Goal: Task Accomplishment & Management: Manage account settings

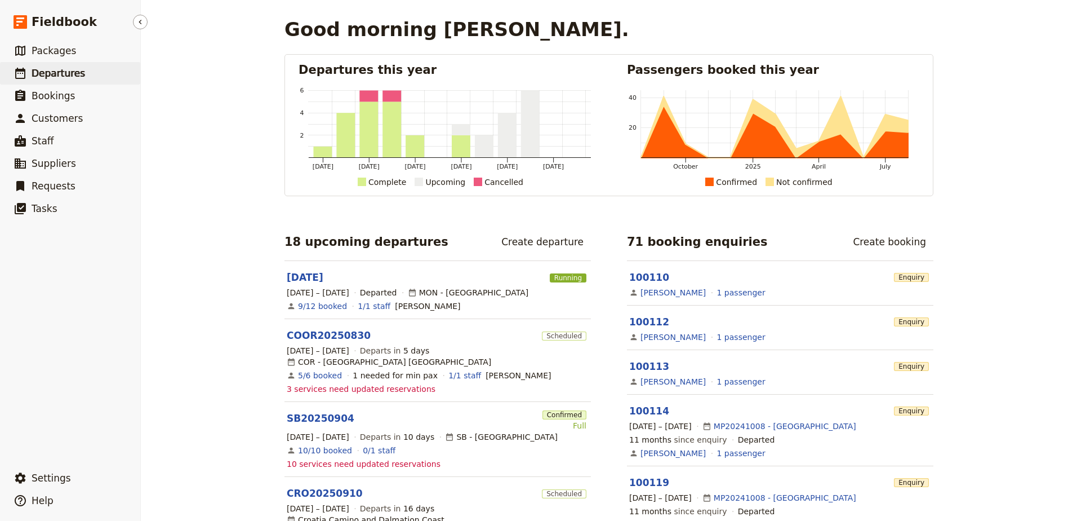
click at [50, 65] on link "​ Departures" at bounding box center [70, 73] width 140 height 23
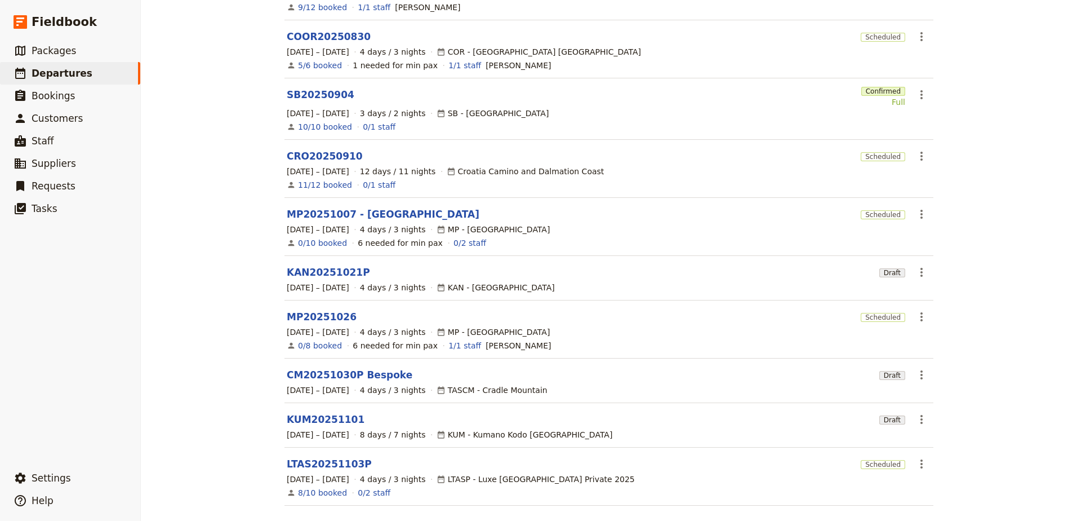
scroll to position [186, 0]
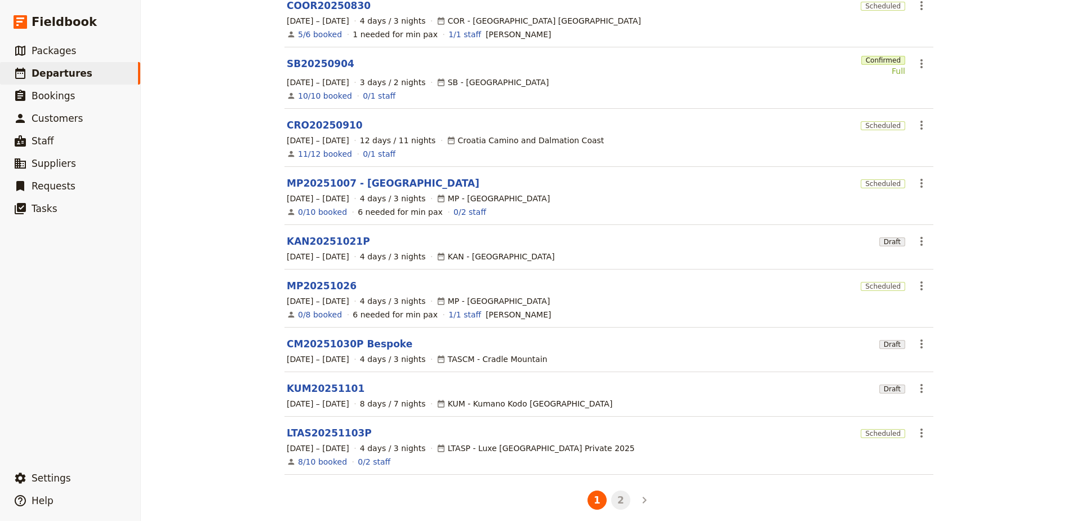
click at [621, 492] on button "2" at bounding box center [620, 499] width 19 height 19
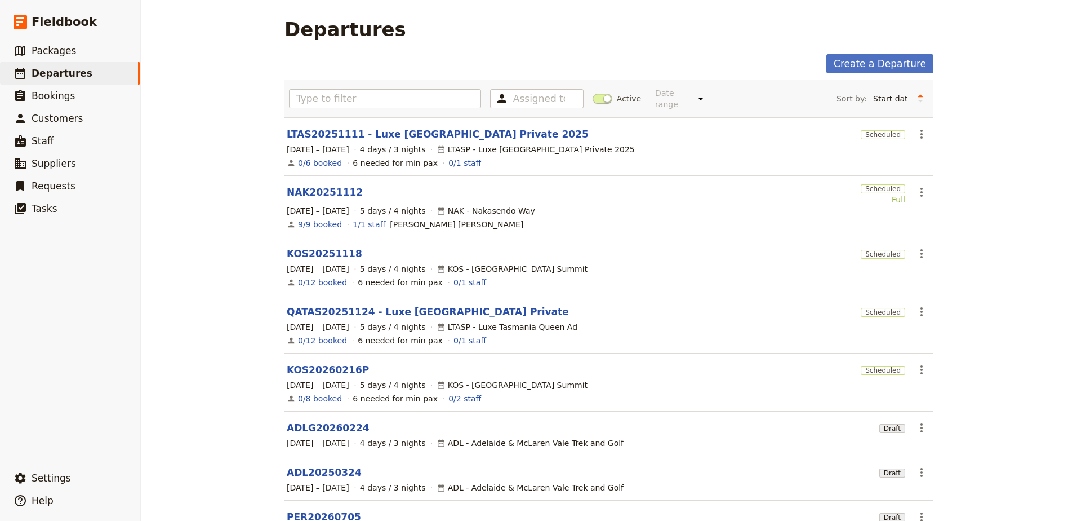
scroll to position [70, 0]
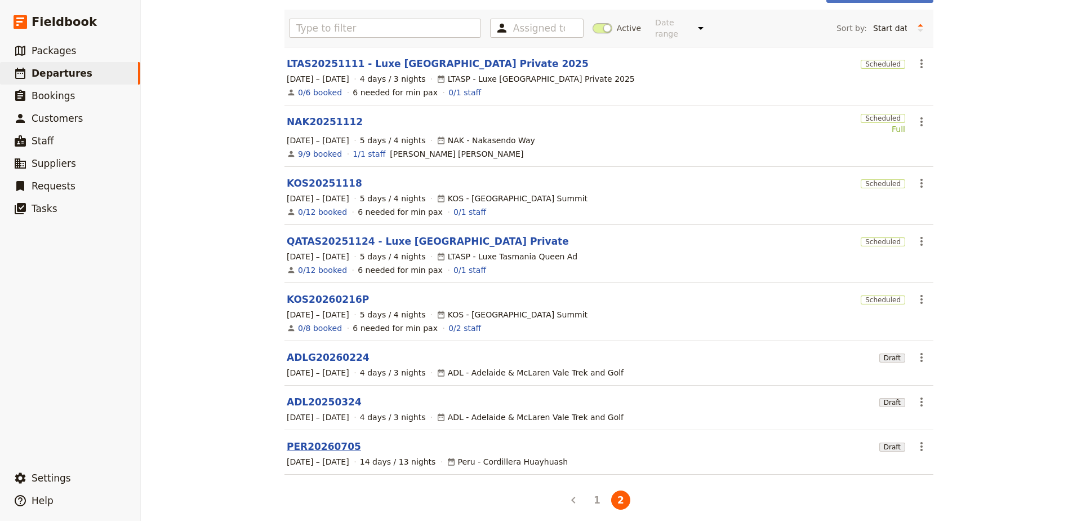
click at [314, 439] on link "PER20260705" at bounding box center [324, 446] width 74 height 14
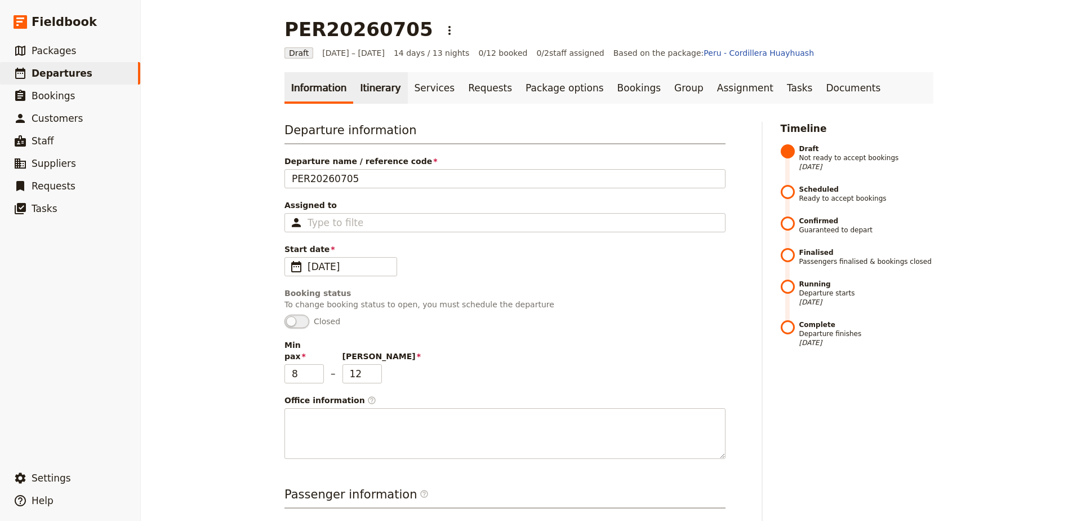
click at [353, 85] on link "Itinerary" at bounding box center [380, 88] width 54 height 32
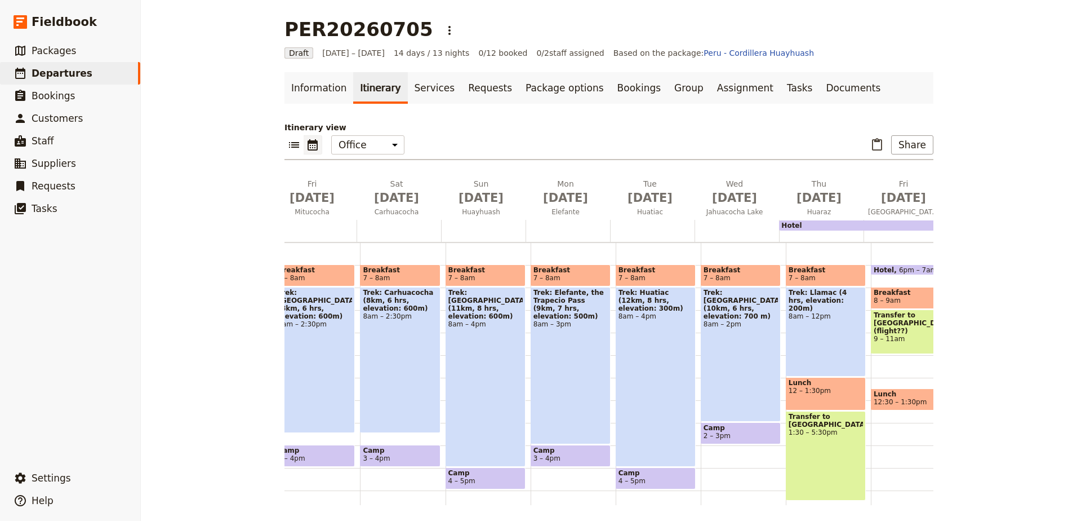
scroll to position [0, 572]
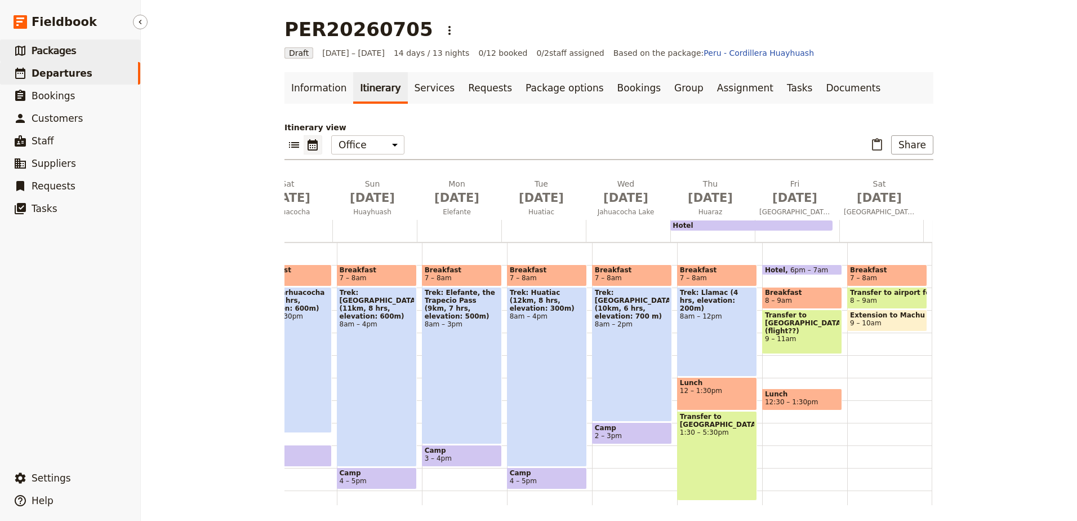
click at [78, 45] on link "​ Packages" at bounding box center [70, 50] width 140 height 23
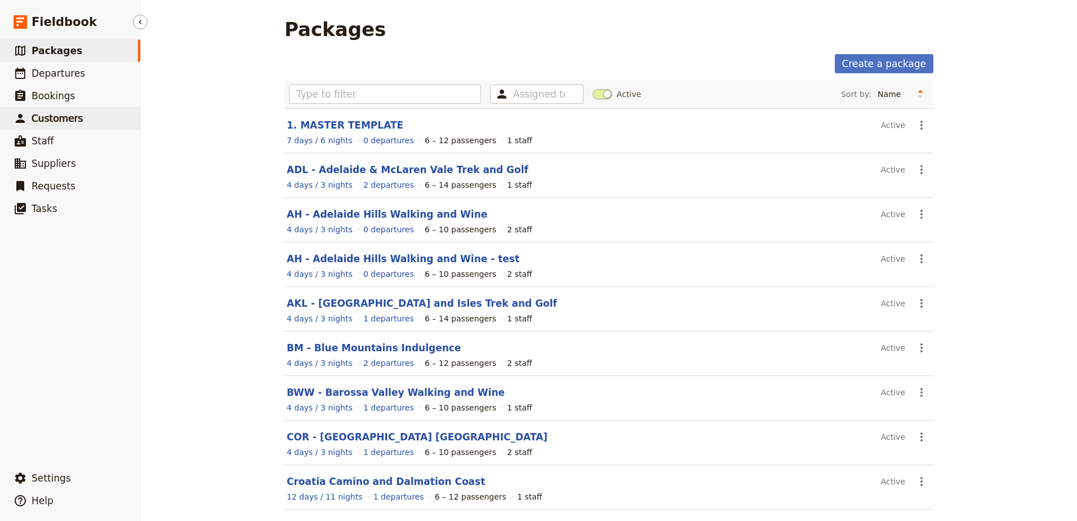
click at [73, 127] on link "​ Customers" at bounding box center [70, 118] width 140 height 23
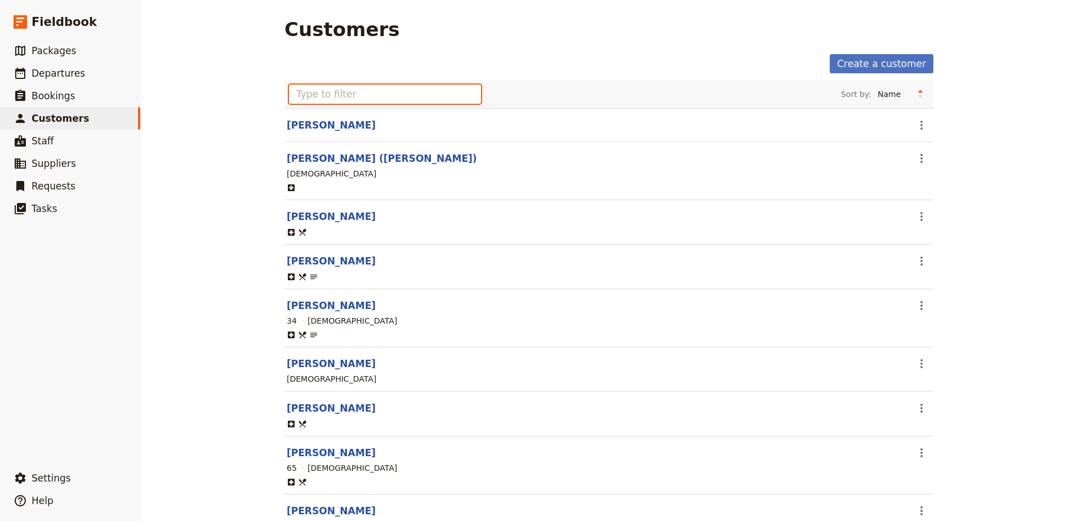
click at [415, 91] on input "text" at bounding box center [385, 94] width 192 height 19
click at [320, 211] on link "[PERSON_NAME]" at bounding box center [331, 216] width 89 height 11
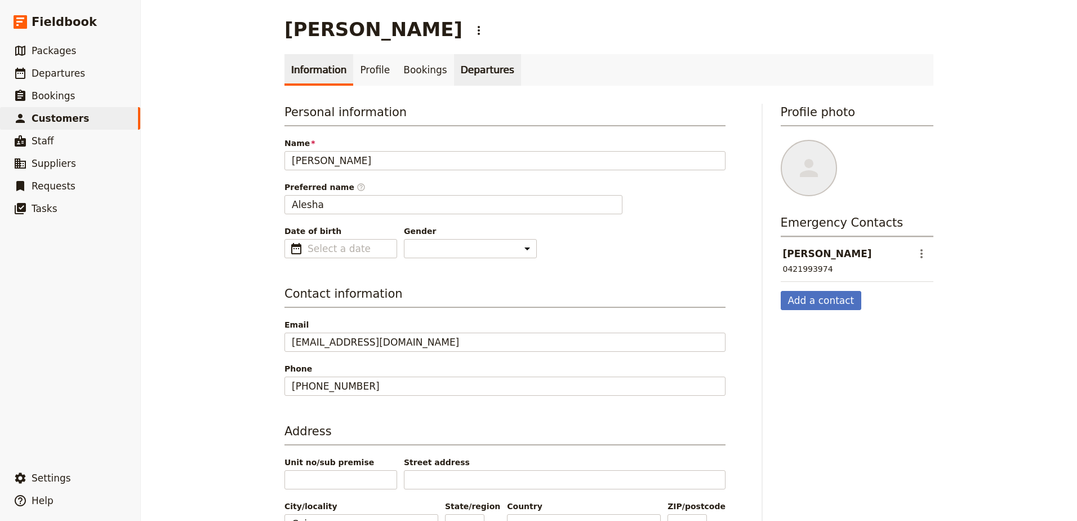
click at [473, 74] on link "Departures" at bounding box center [487, 70] width 67 height 32
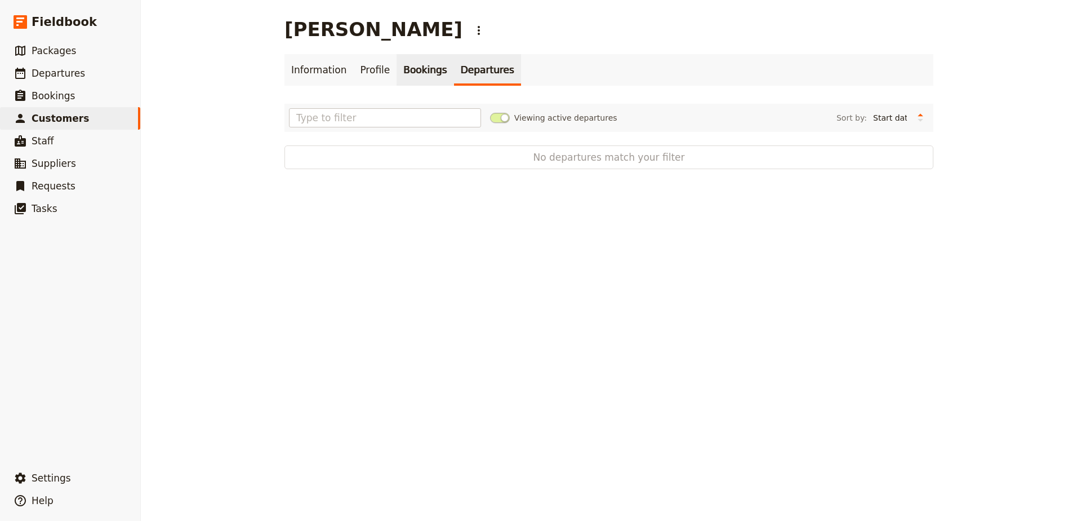
click at [428, 68] on link "Bookings" at bounding box center [425, 70] width 57 height 32
click at [362, 68] on link "Profile" at bounding box center [374, 70] width 43 height 32
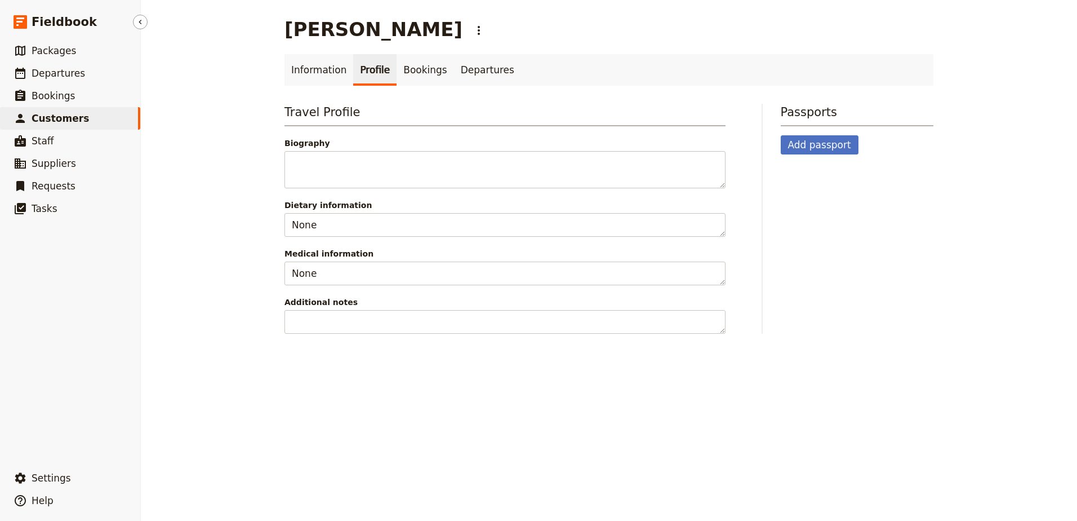
click at [51, 116] on span "Customers" at bounding box center [60, 118] width 57 height 11
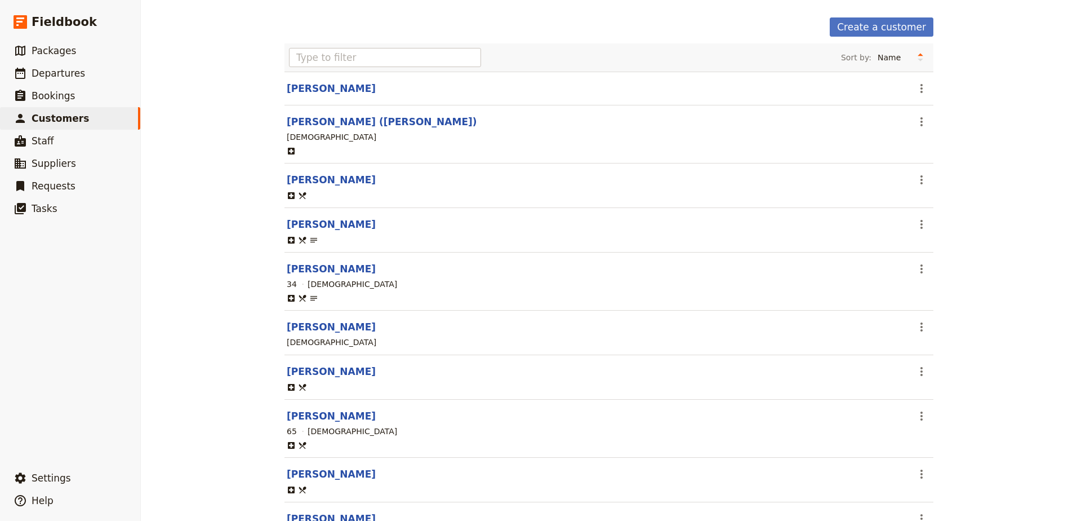
scroll to position [56, 0]
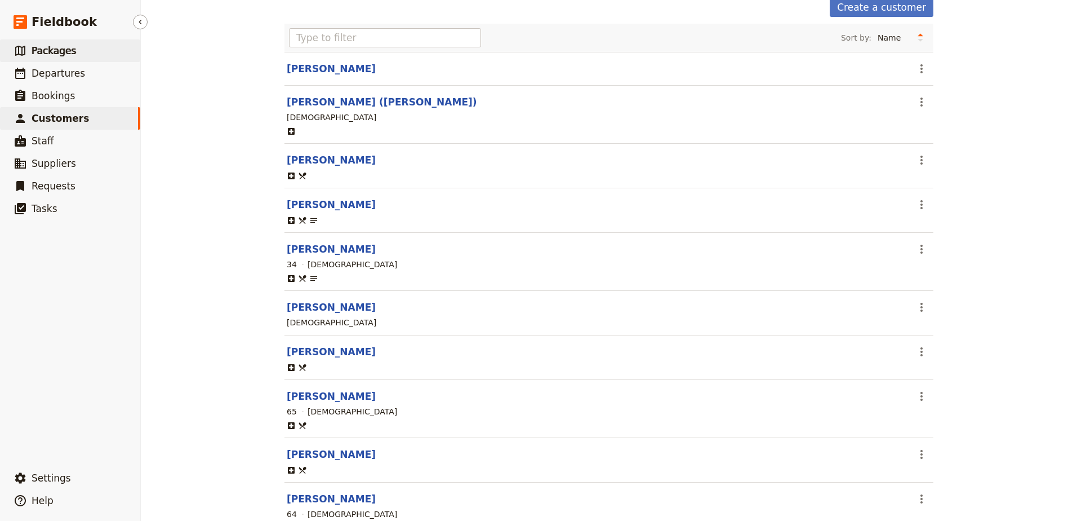
click at [50, 54] on span "Packages" at bounding box center [54, 50] width 45 height 11
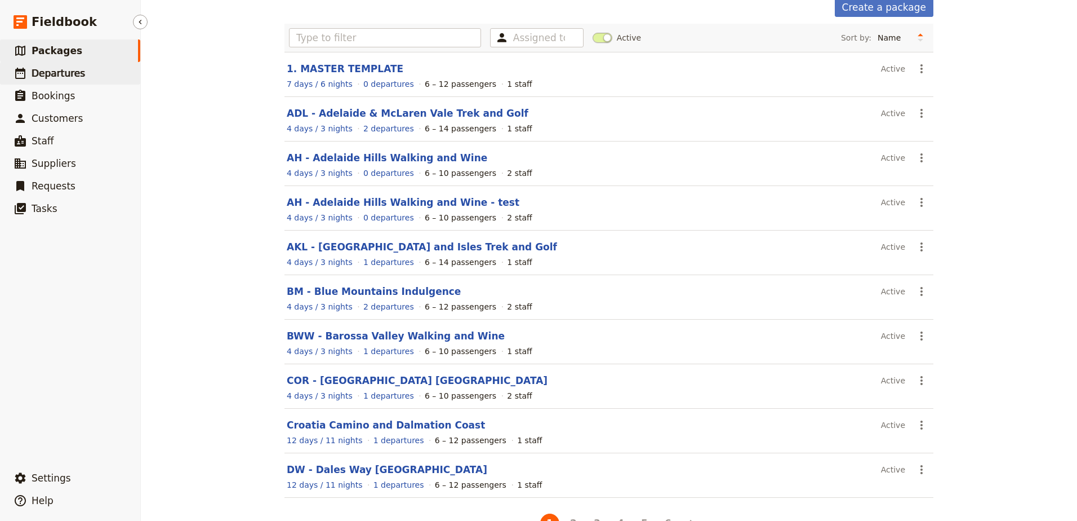
click at [51, 66] on link "​ Departures" at bounding box center [70, 73] width 140 height 23
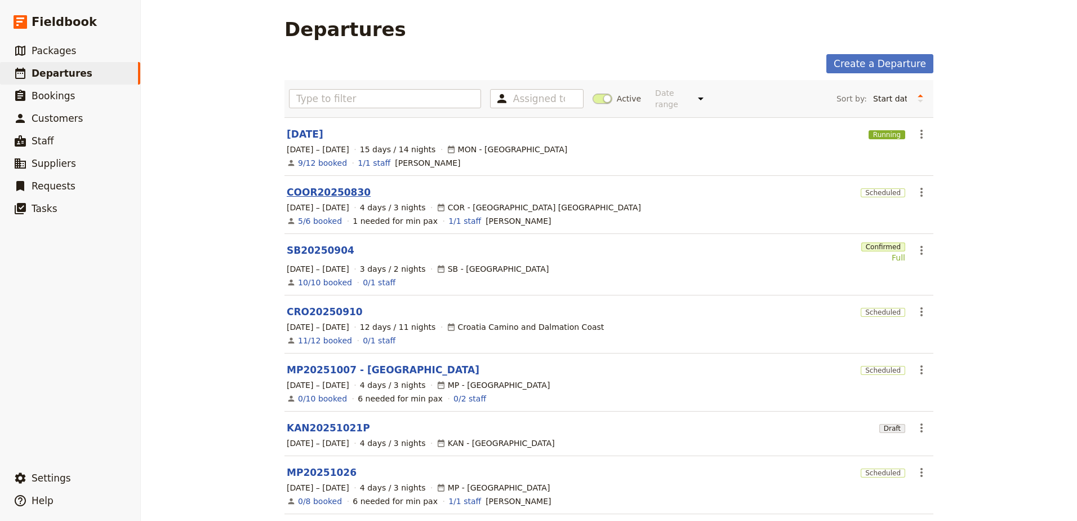
click at [328, 185] on link "COOR20250830" at bounding box center [329, 192] width 84 height 14
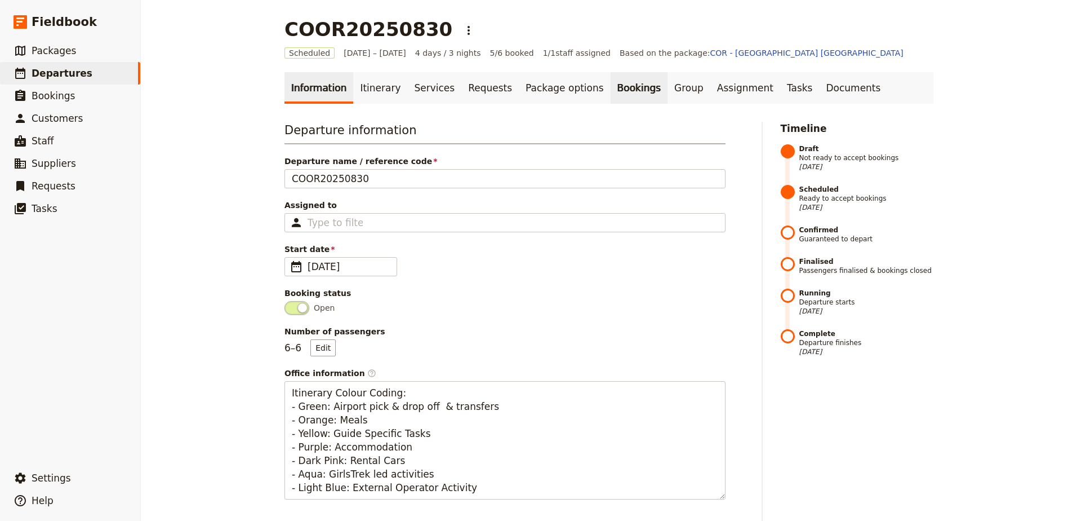
click at [611, 94] on link "Bookings" at bounding box center [639, 88] width 57 height 32
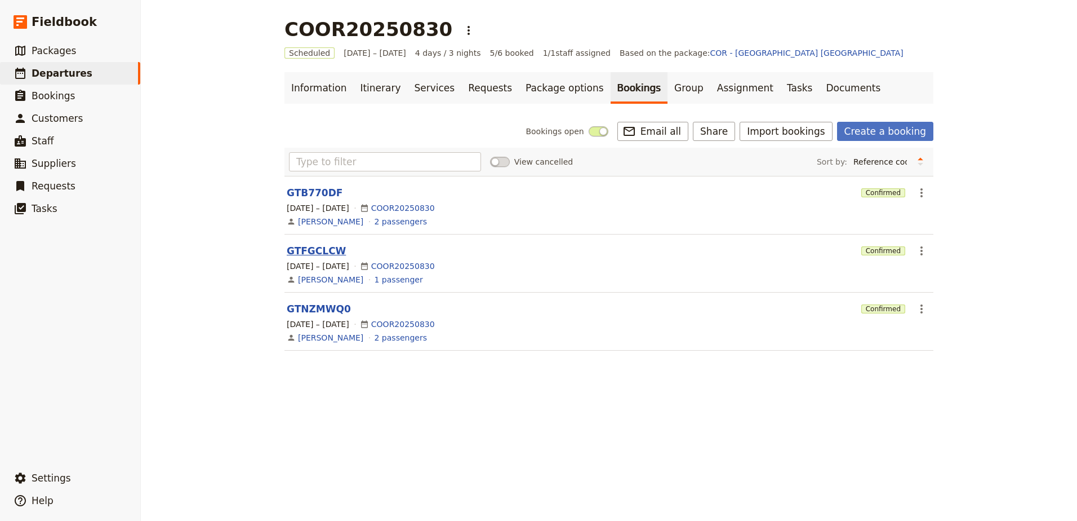
click at [315, 248] on button "GTFGCLCW" at bounding box center [316, 251] width 59 height 14
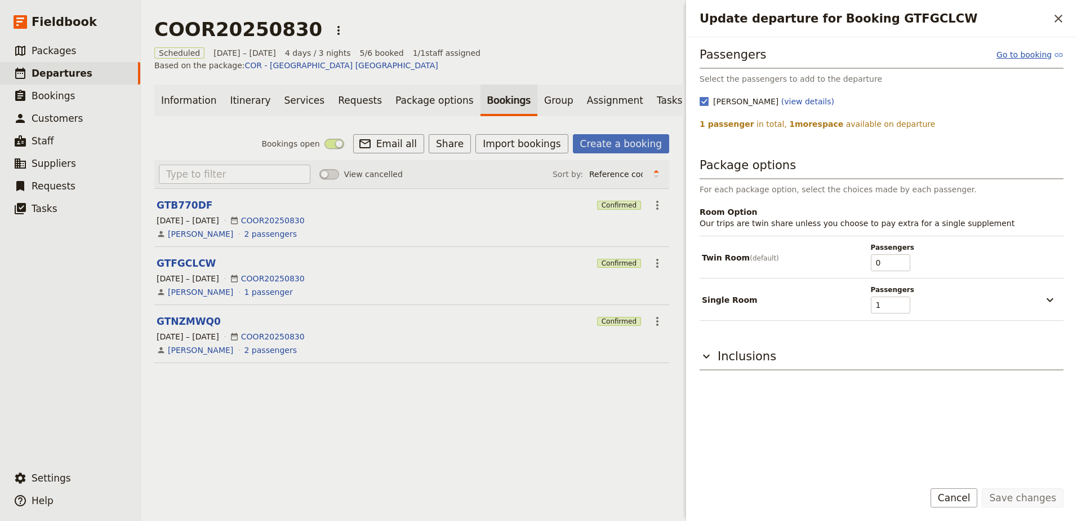
click at [1043, 49] on link "Go to booking" at bounding box center [1030, 54] width 67 height 11
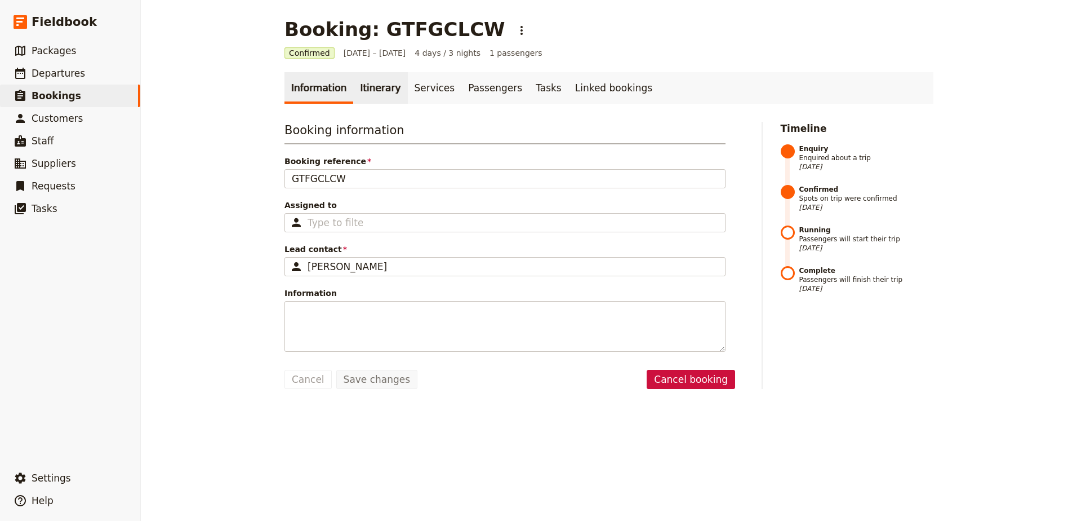
click at [366, 86] on link "Itinerary" at bounding box center [380, 88] width 54 height 32
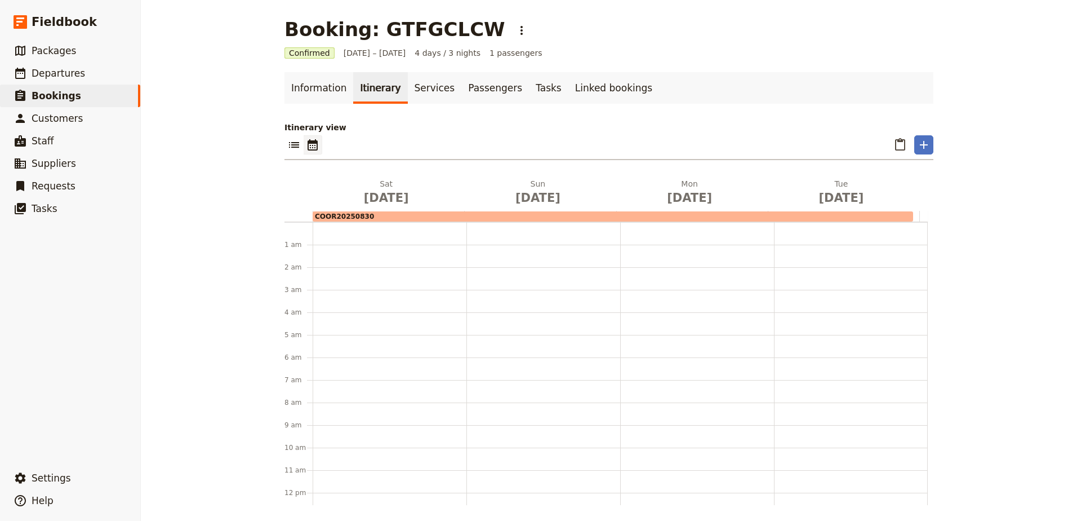
scroll to position [146, 0]
click at [411, 78] on link "Services" at bounding box center [435, 88] width 54 height 32
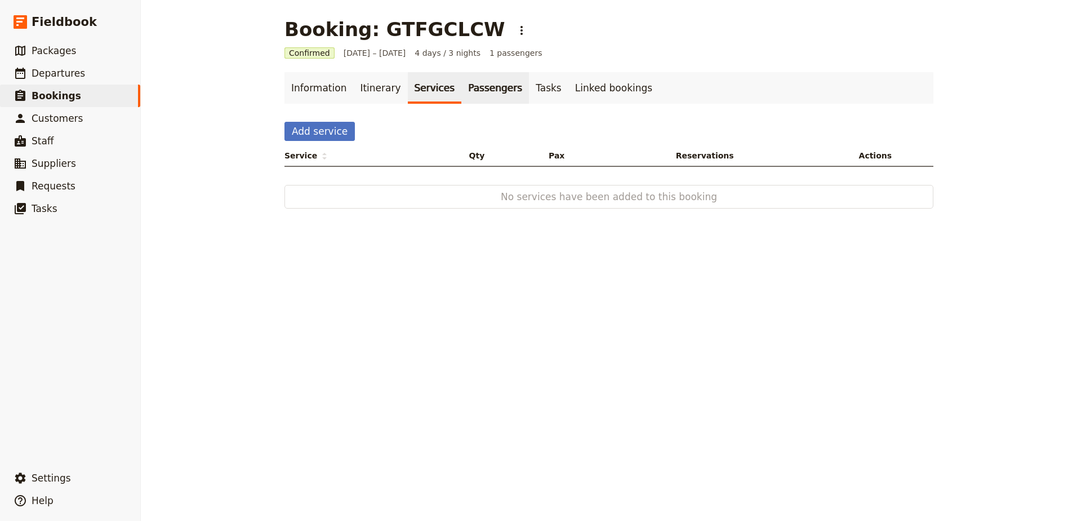
click at [461, 84] on link "Passengers" at bounding box center [495, 88] width 68 height 32
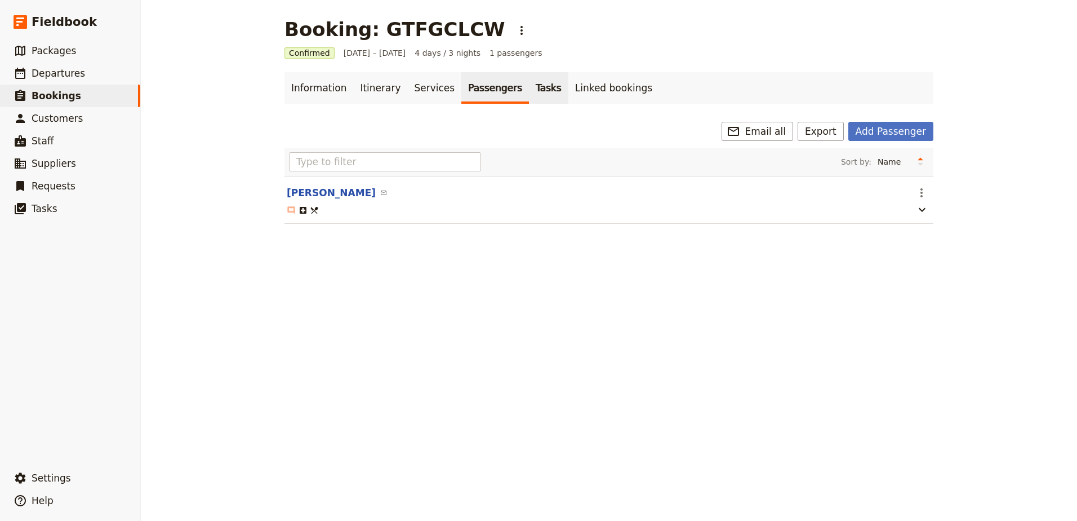
click at [529, 90] on link "Tasks" at bounding box center [548, 88] width 39 height 32
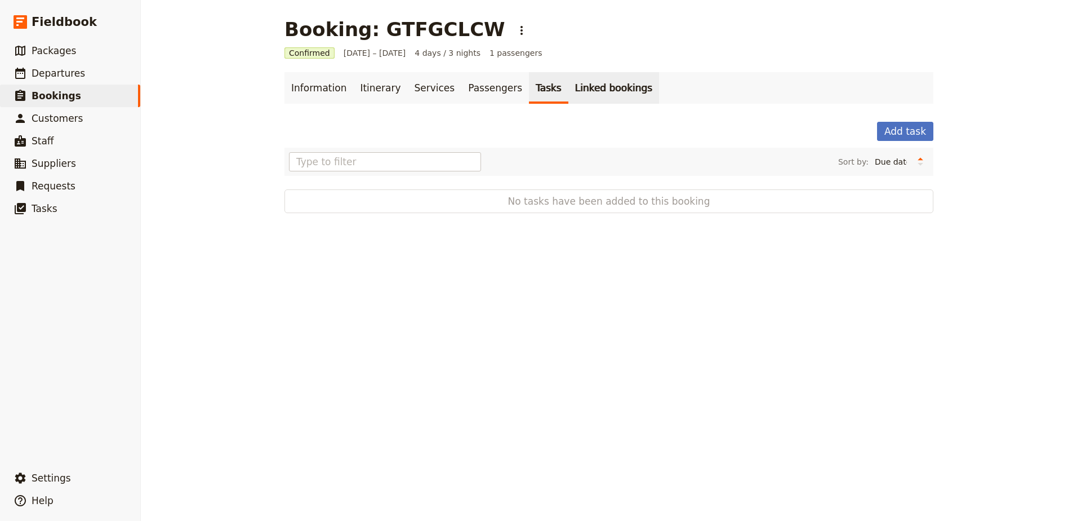
click at [578, 89] on link "Linked bookings" at bounding box center [613, 88] width 91 height 32
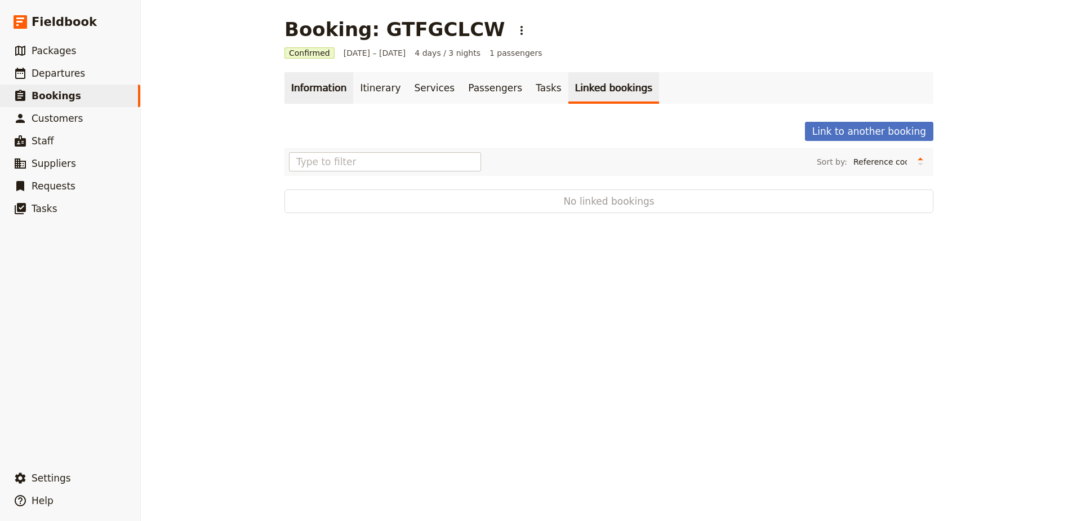
click at [285, 86] on link "Information" at bounding box center [318, 88] width 69 height 32
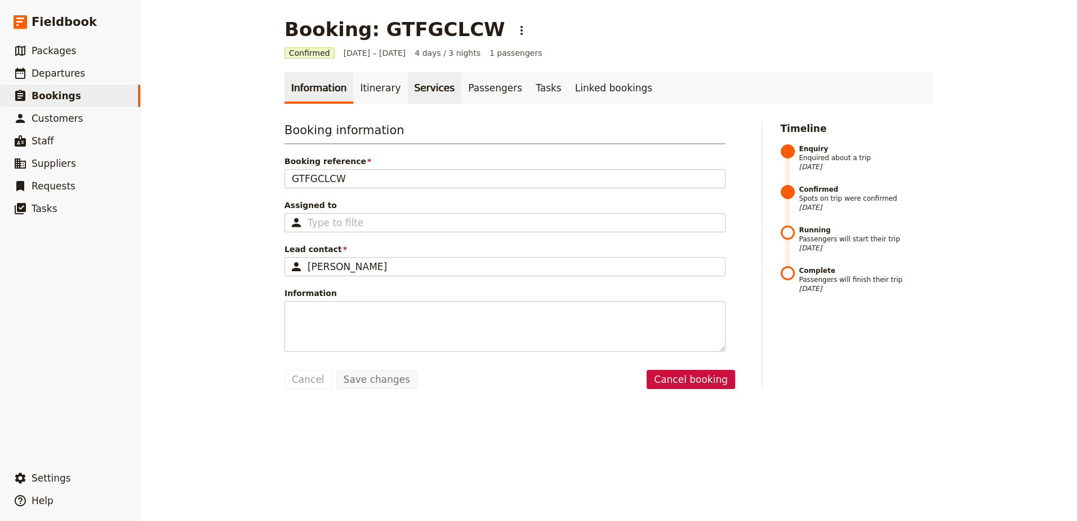
click at [408, 90] on link "Services" at bounding box center [435, 88] width 54 height 32
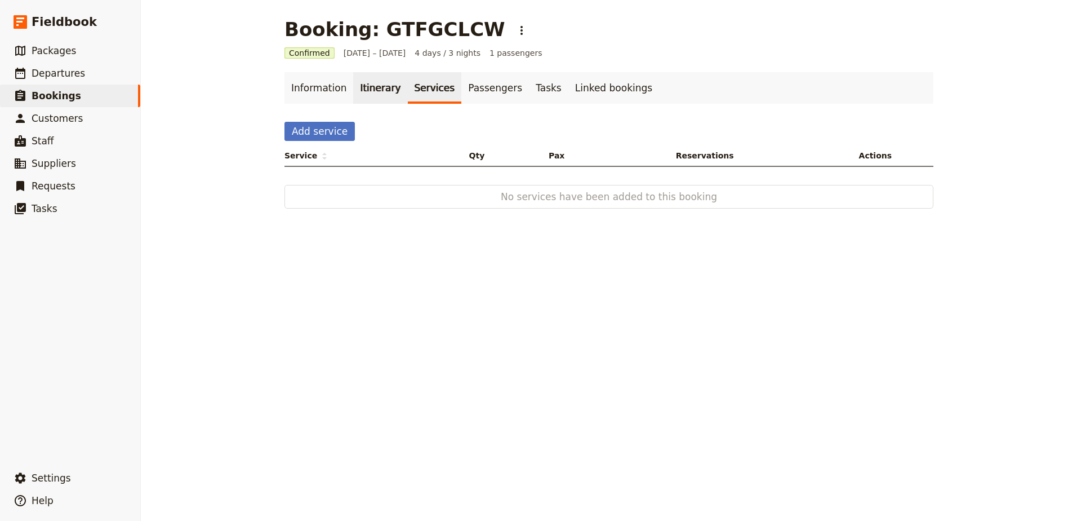
click at [361, 86] on link "Itinerary" at bounding box center [380, 88] width 54 height 32
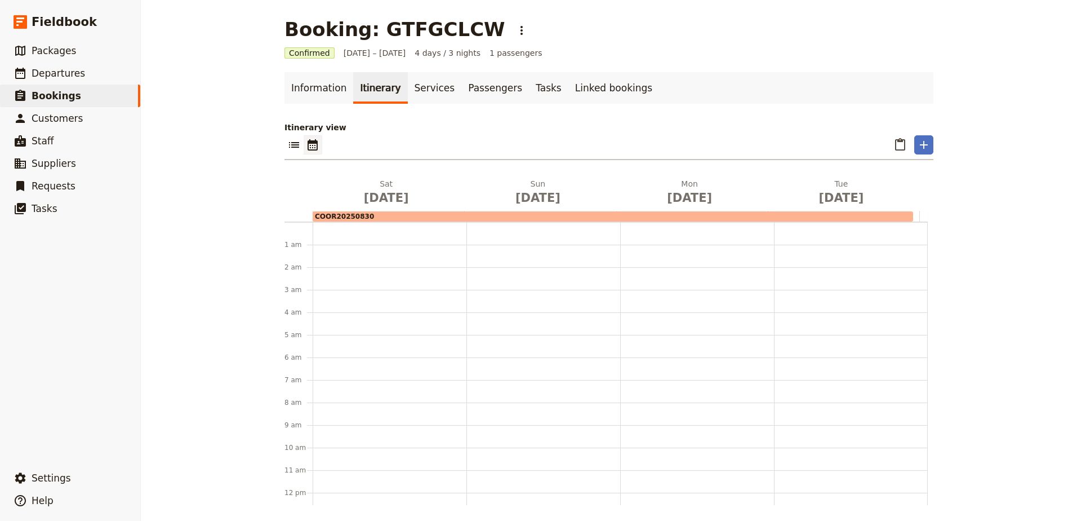
scroll to position [146, 0]
click at [88, 100] on link "​ Bookings" at bounding box center [70, 96] width 140 height 23
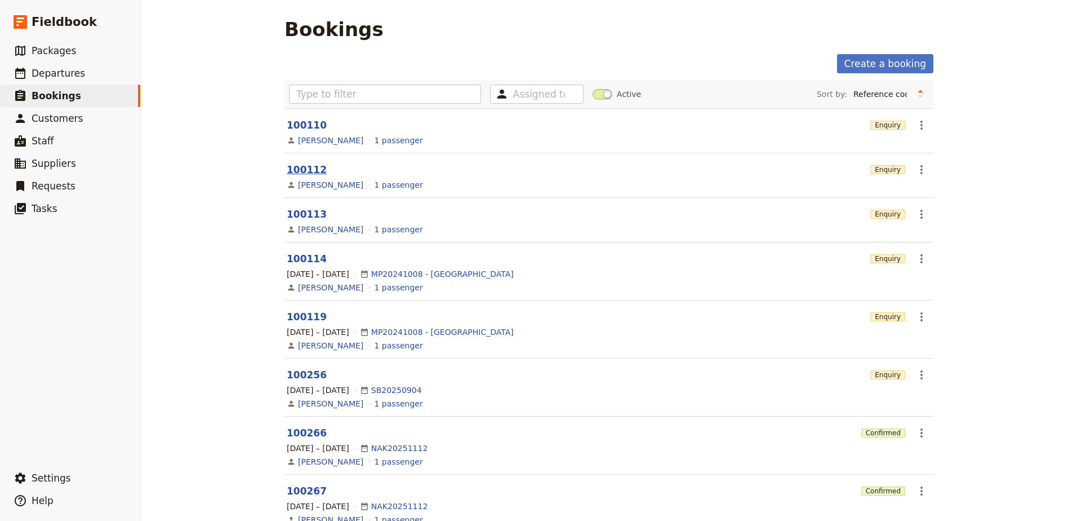
click at [296, 172] on link "100112" at bounding box center [307, 169] width 40 height 11
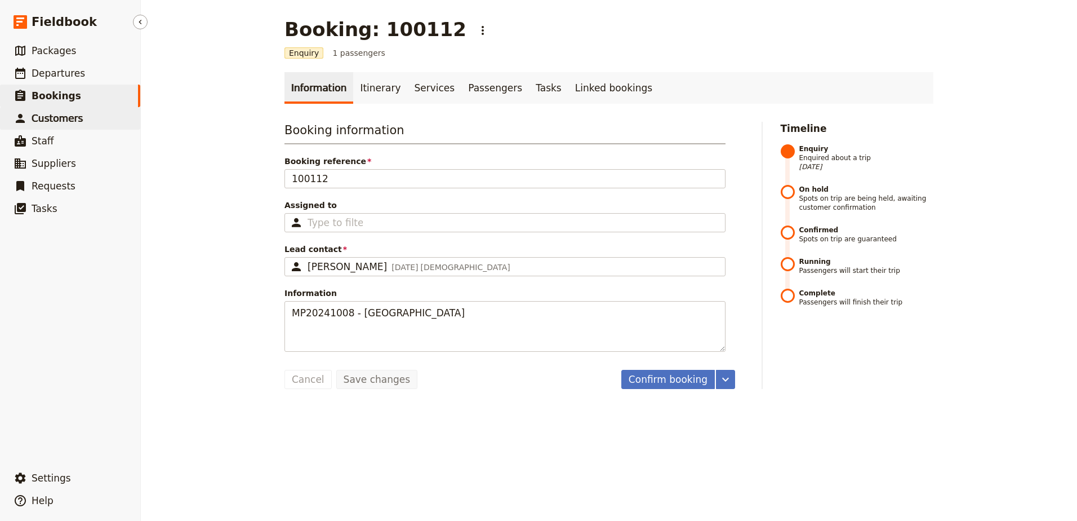
click at [63, 119] on span "Customers" at bounding box center [57, 118] width 51 height 11
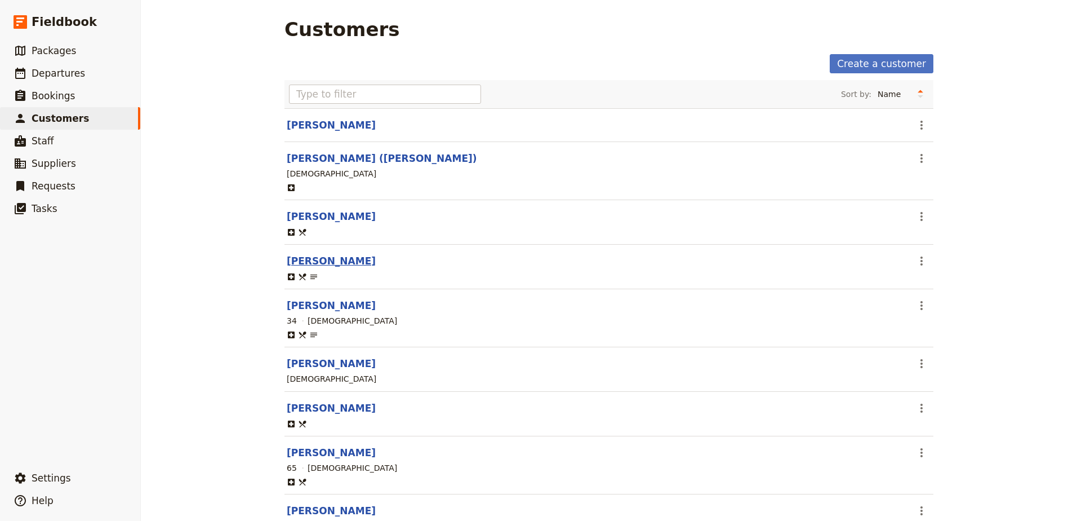
click at [299, 256] on link "[PERSON_NAME]" at bounding box center [331, 260] width 89 height 11
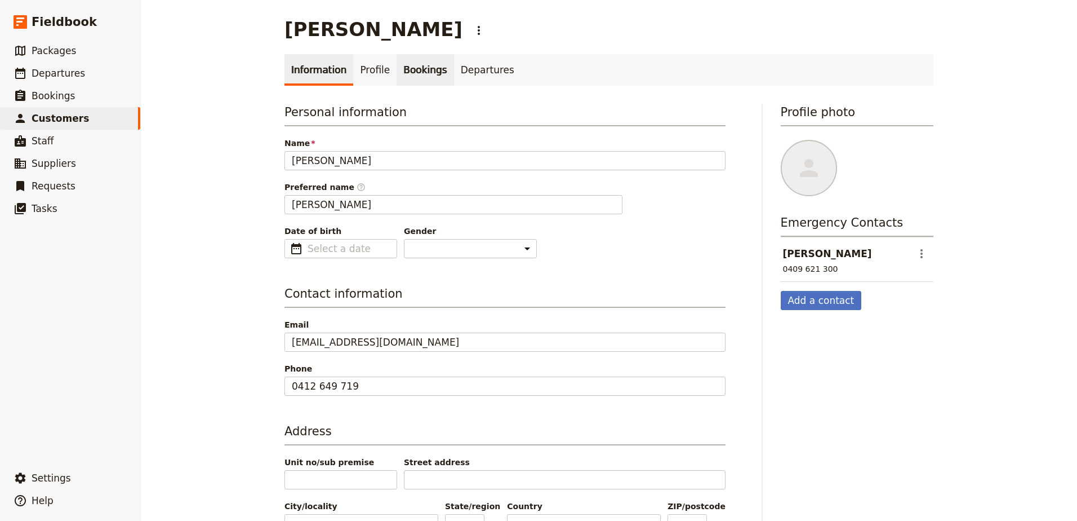
click at [421, 71] on link "Bookings" at bounding box center [425, 70] width 57 height 32
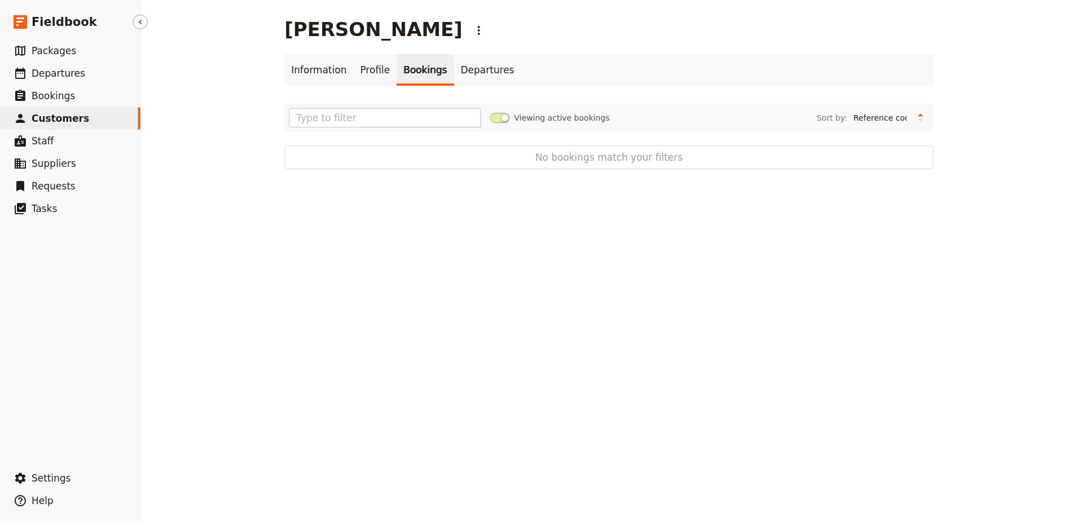
click at [51, 117] on span "Customers" at bounding box center [60, 118] width 57 height 11
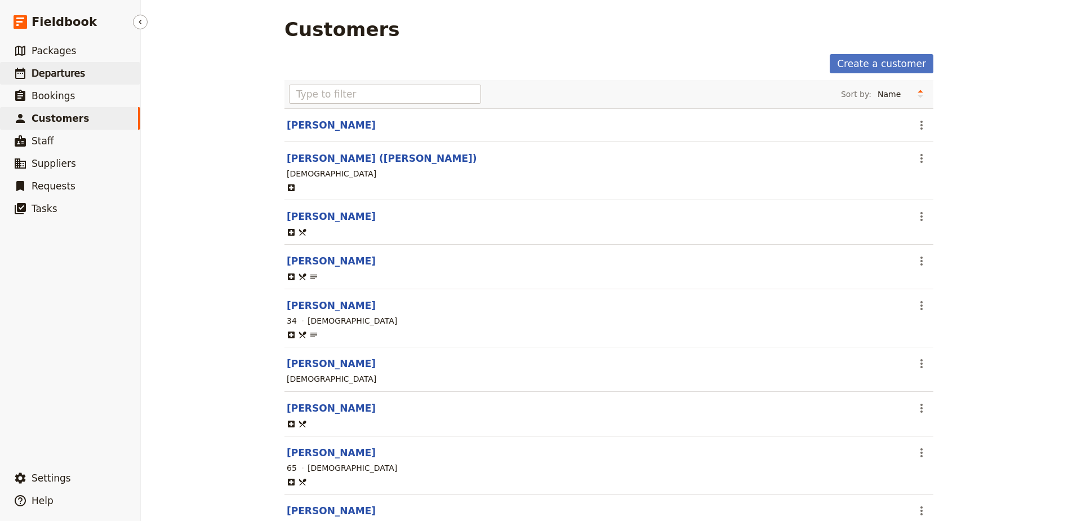
click at [81, 72] on link "​ Departures" at bounding box center [70, 73] width 140 height 23
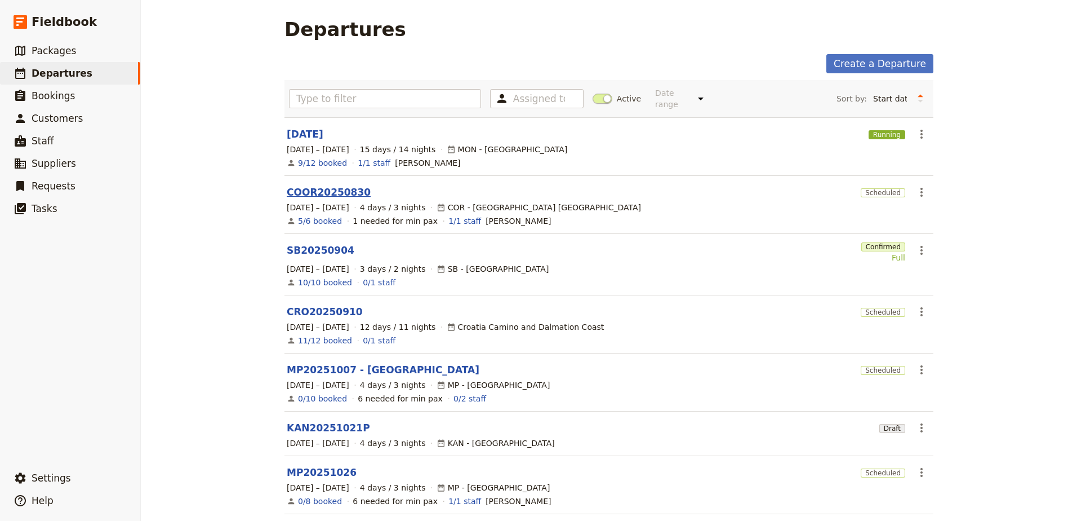
click at [337, 185] on link "COOR20250830" at bounding box center [329, 192] width 84 height 14
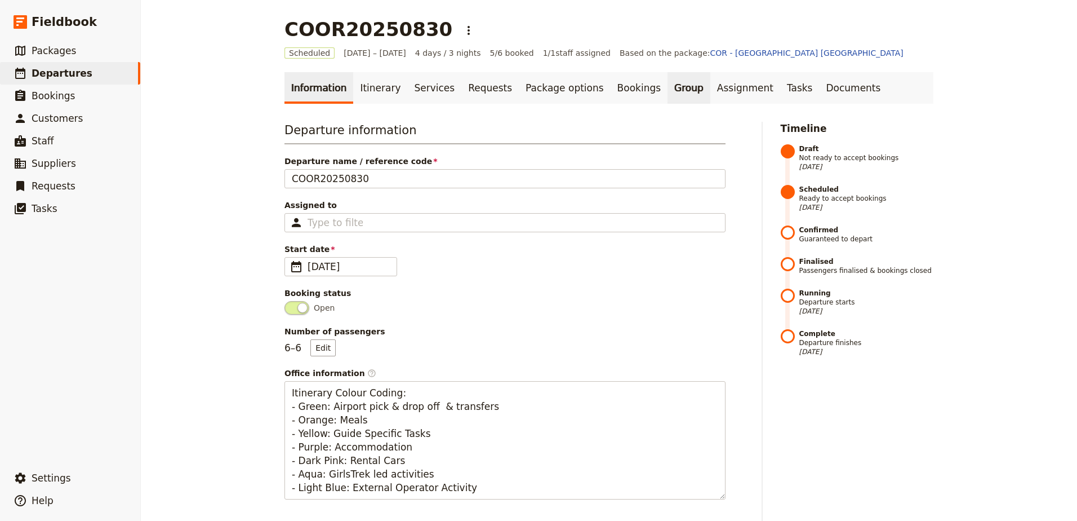
click at [668, 86] on link "Group" at bounding box center [689, 88] width 43 height 32
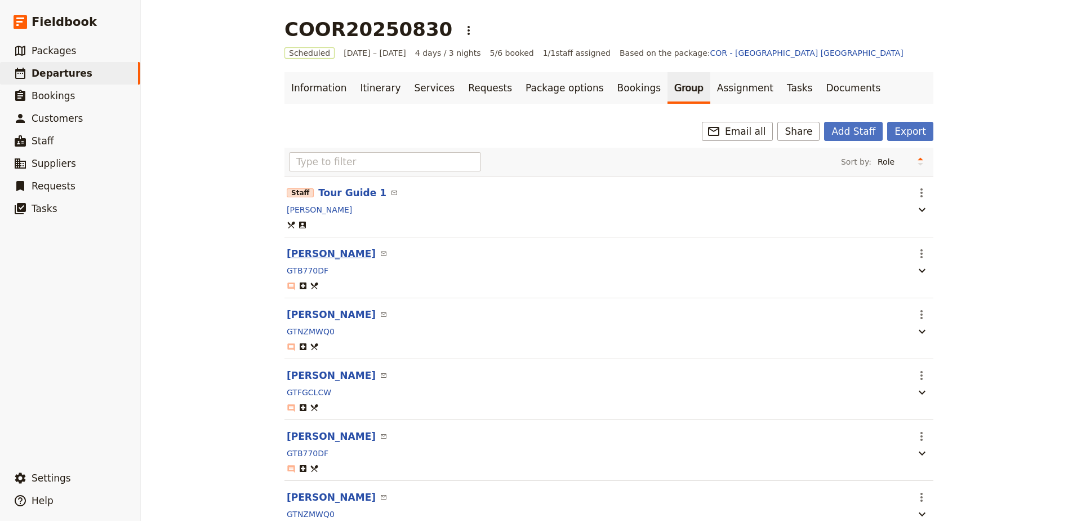
click at [320, 256] on button "[PERSON_NAME]" at bounding box center [331, 254] width 89 height 14
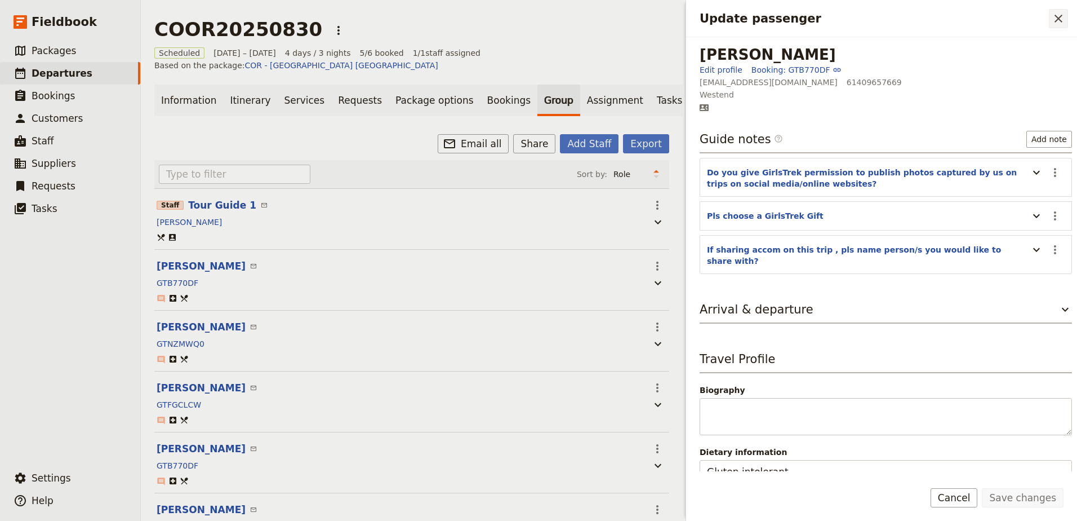
click at [1061, 17] on icon "Close drawer" at bounding box center [1059, 19] width 14 height 14
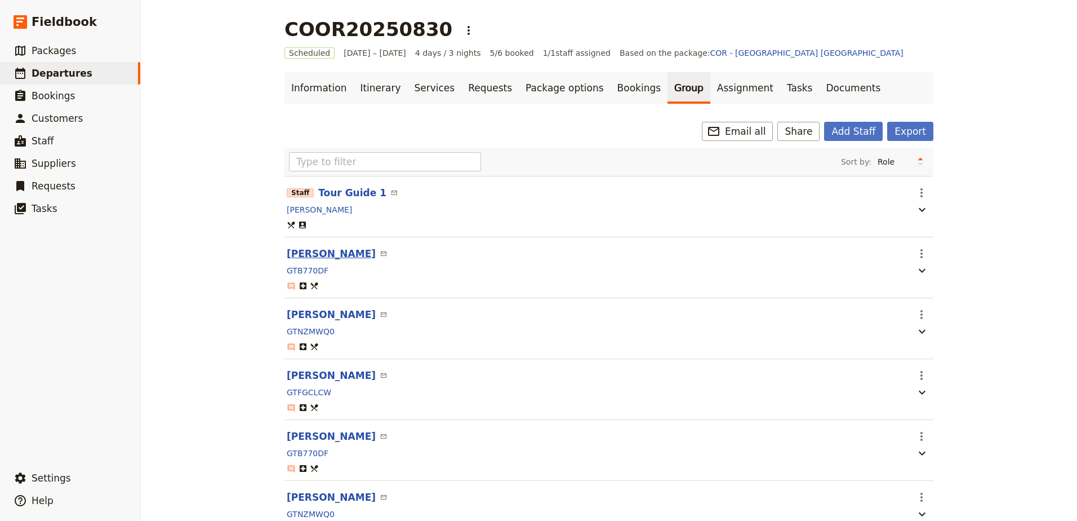
click at [337, 251] on button "[PERSON_NAME]" at bounding box center [331, 254] width 89 height 14
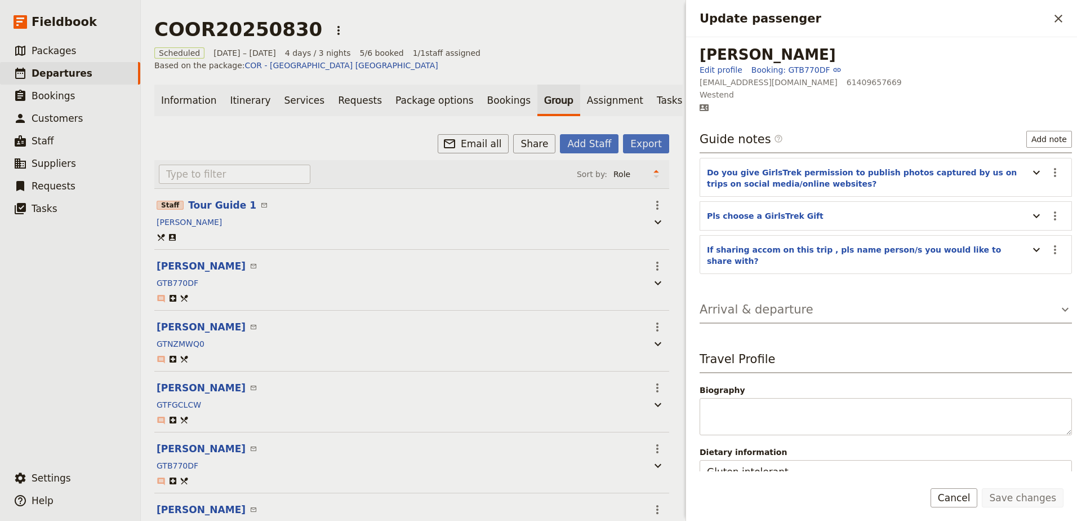
click at [1059, 303] on icon "Update passenger" at bounding box center [1066, 310] width 14 height 14
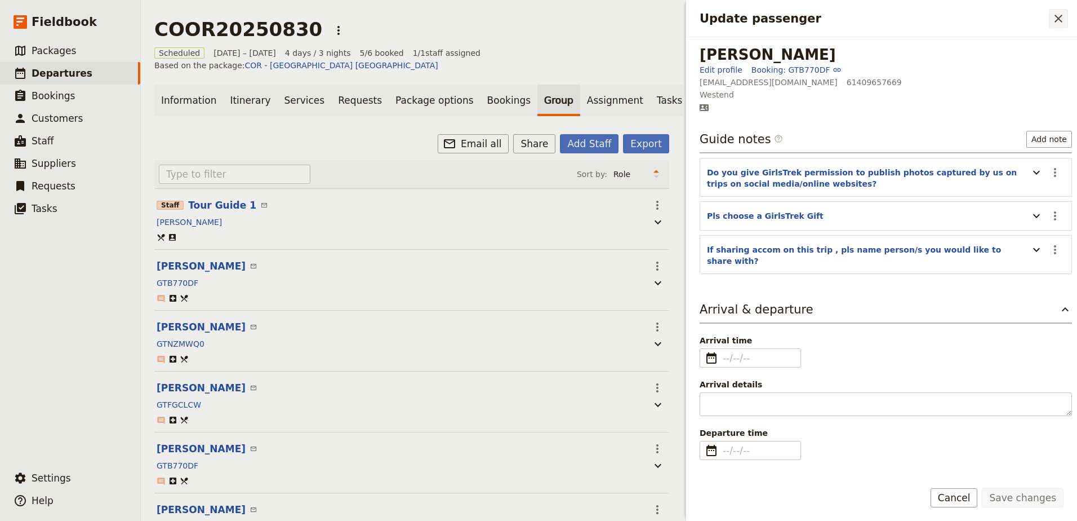
click at [1057, 21] on icon "Close drawer" at bounding box center [1059, 19] width 14 height 14
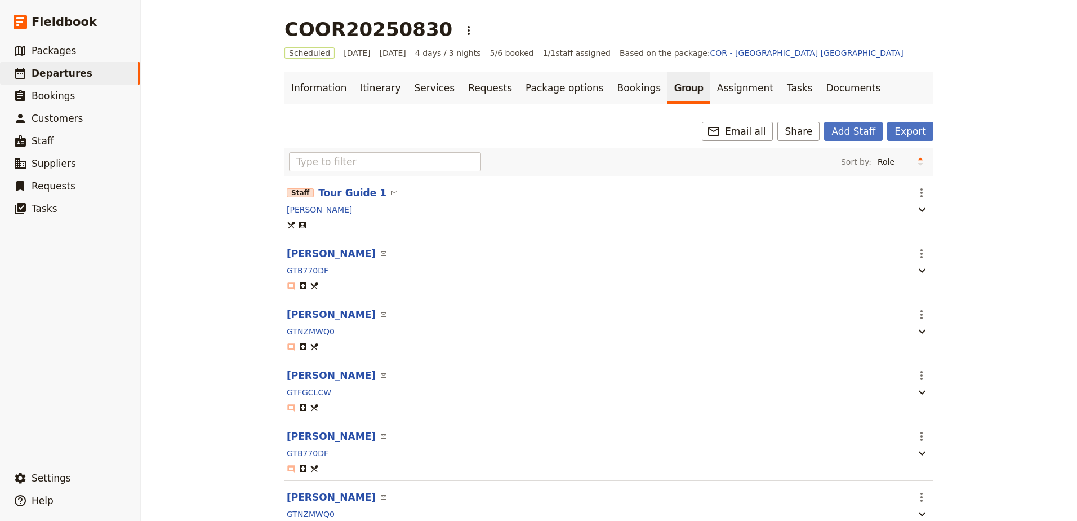
click at [668, 80] on link "Group" at bounding box center [689, 88] width 43 height 32
click at [668, 85] on link "Group" at bounding box center [689, 88] width 43 height 32
click at [317, 256] on button "[PERSON_NAME]" at bounding box center [331, 254] width 89 height 14
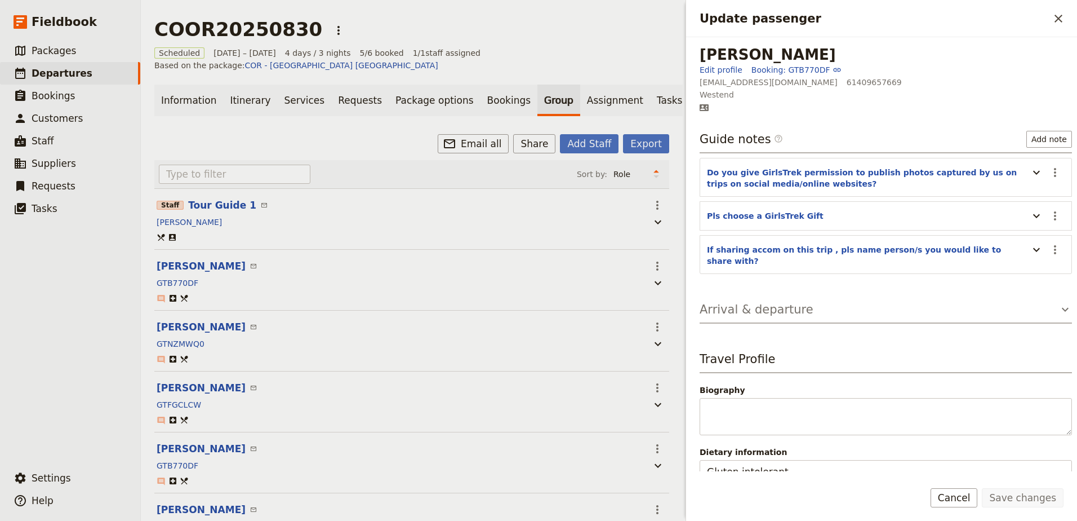
click at [1059, 303] on icon "Update passenger" at bounding box center [1066, 310] width 14 height 14
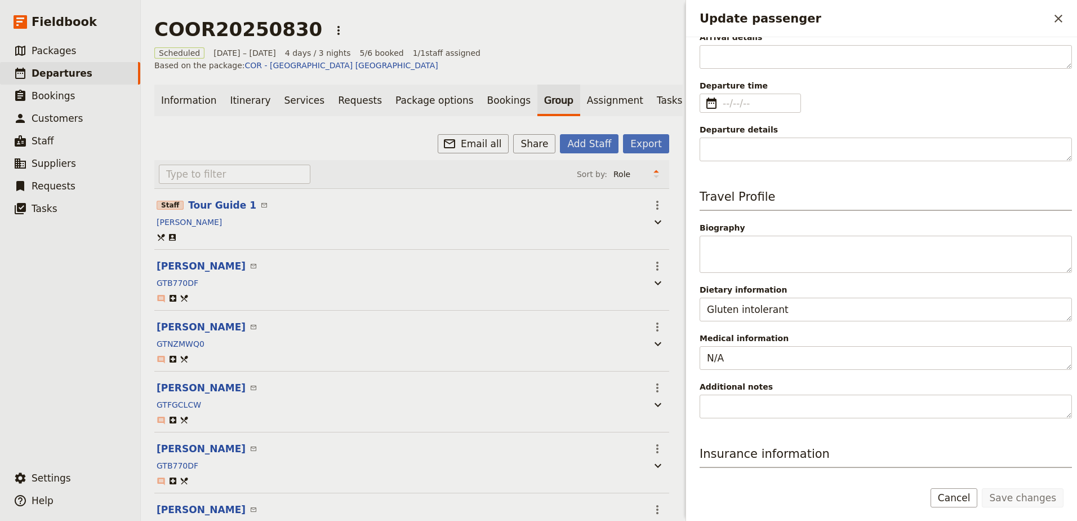
scroll to position [327, 0]
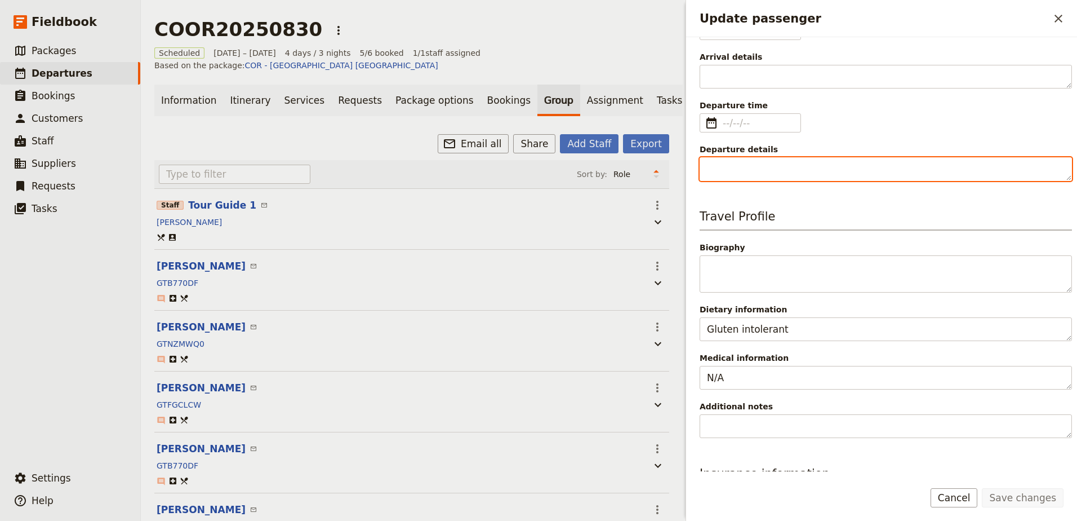
click at [837, 157] on textarea "Departure details" at bounding box center [886, 169] width 372 height 24
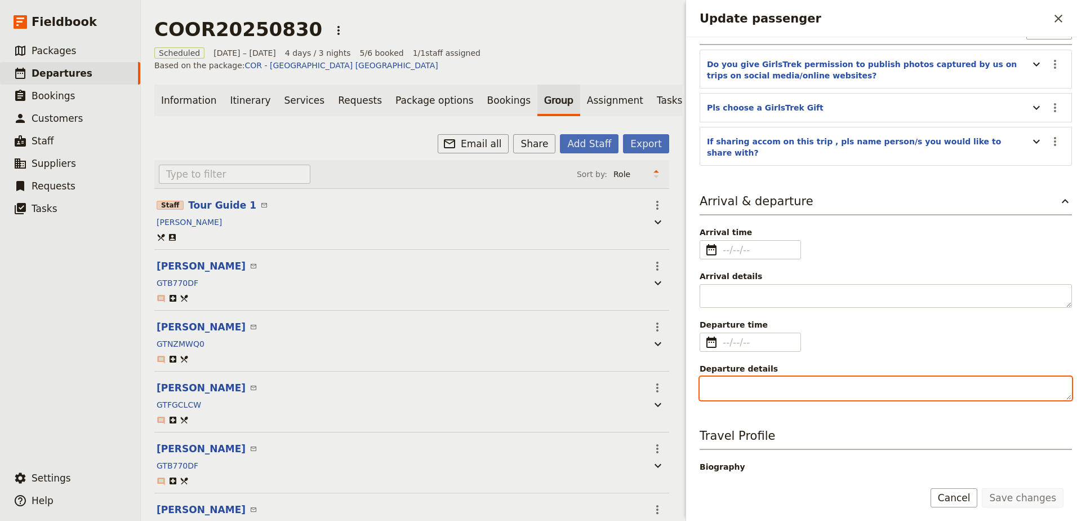
scroll to position [0, 0]
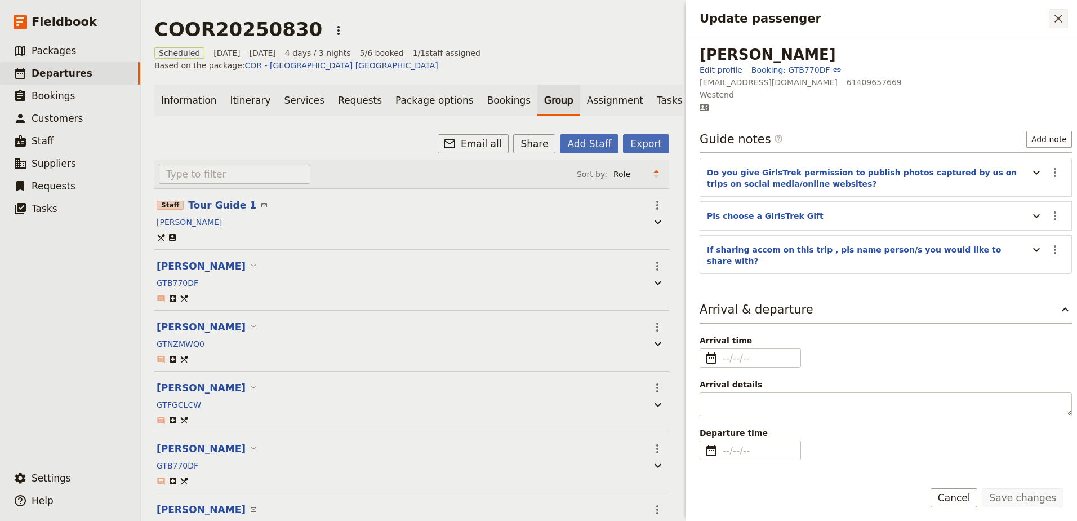
click at [1052, 14] on icon "Close drawer" at bounding box center [1059, 19] width 14 height 14
